Goal: Check status: Check status

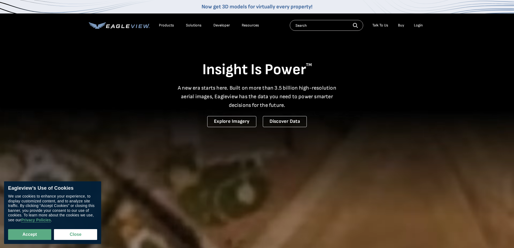
click at [419, 24] on div "Login" at bounding box center [418, 25] width 9 height 5
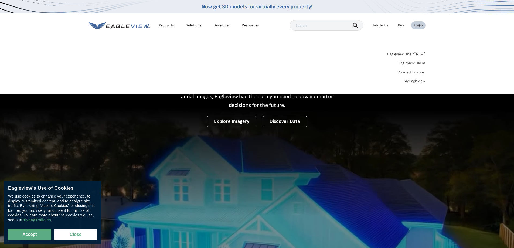
click at [422, 25] on div "Login" at bounding box center [418, 25] width 9 height 5
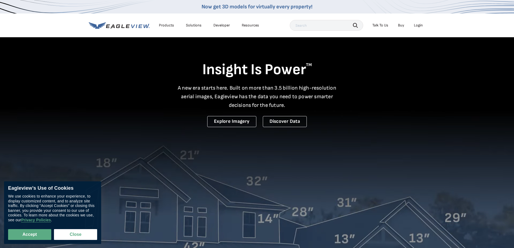
click at [422, 25] on div "Login" at bounding box center [418, 25] width 9 height 5
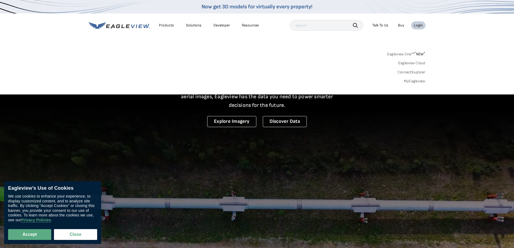
click at [415, 82] on link "MyEagleview" at bounding box center [415, 81] width 22 height 5
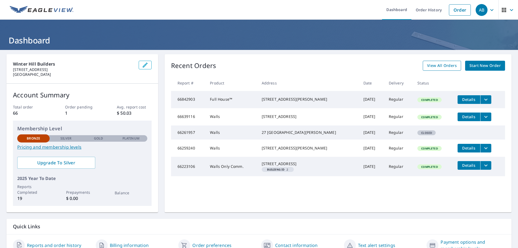
click at [434, 67] on span "View All Orders" at bounding box center [442, 65] width 30 height 7
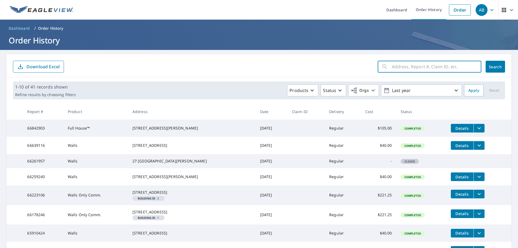
click at [407, 66] on input "text" at bounding box center [437, 66] width 90 height 15
type input "3 eastern"
click at [490, 66] on span "Search" at bounding box center [495, 66] width 11 height 5
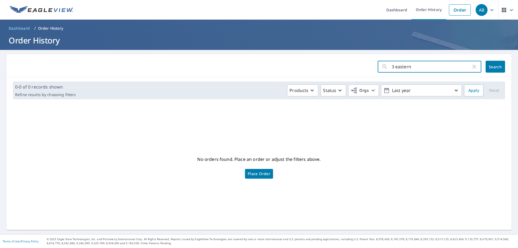
click at [453, 64] on input "3 eastern" at bounding box center [431, 66] width 79 height 15
